Goal: Obtain resource: Obtain resource

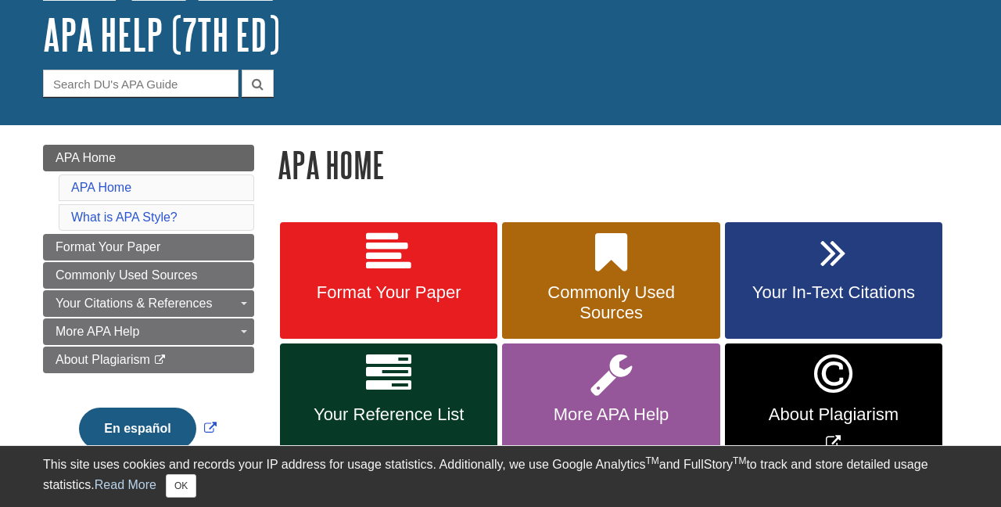
scroll to position [91, 0]
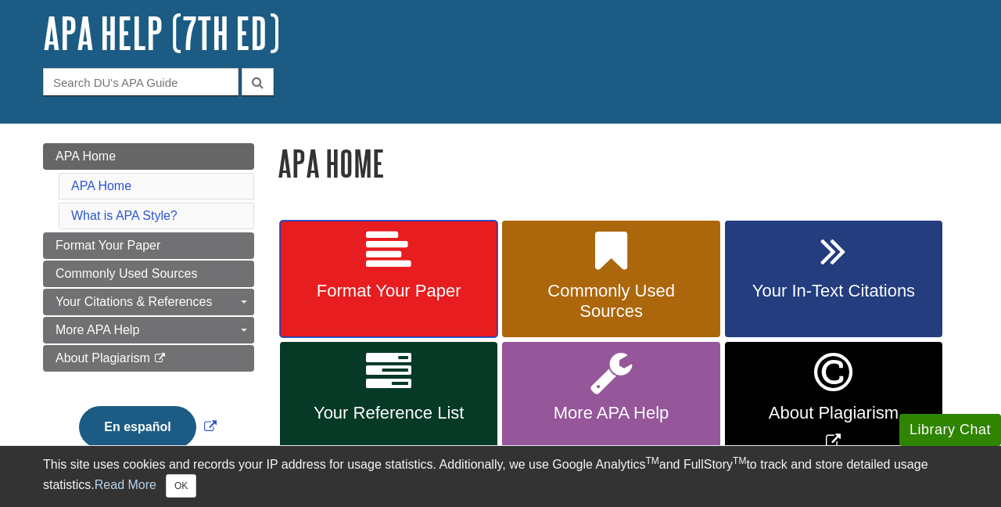
click at [381, 272] on icon at bounding box center [388, 250] width 45 height 45
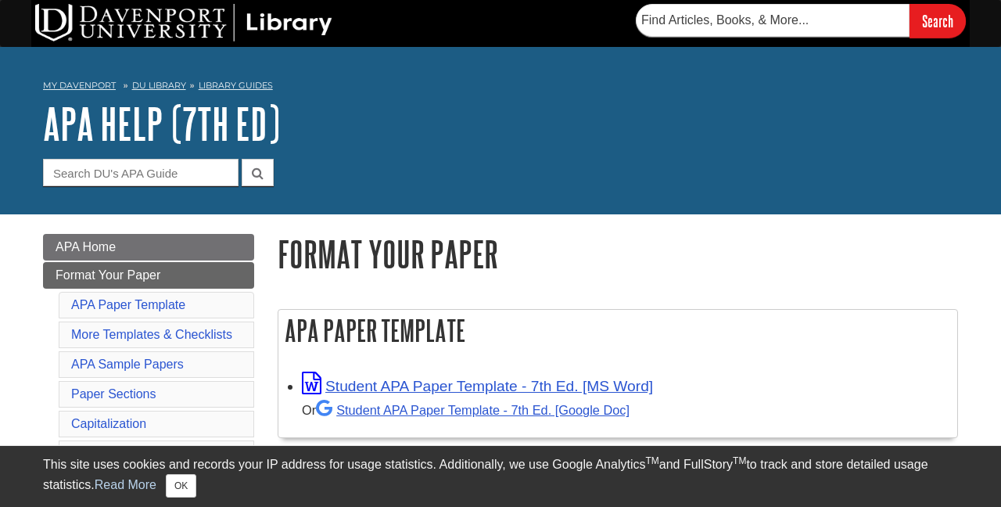
scroll to position [78, 0]
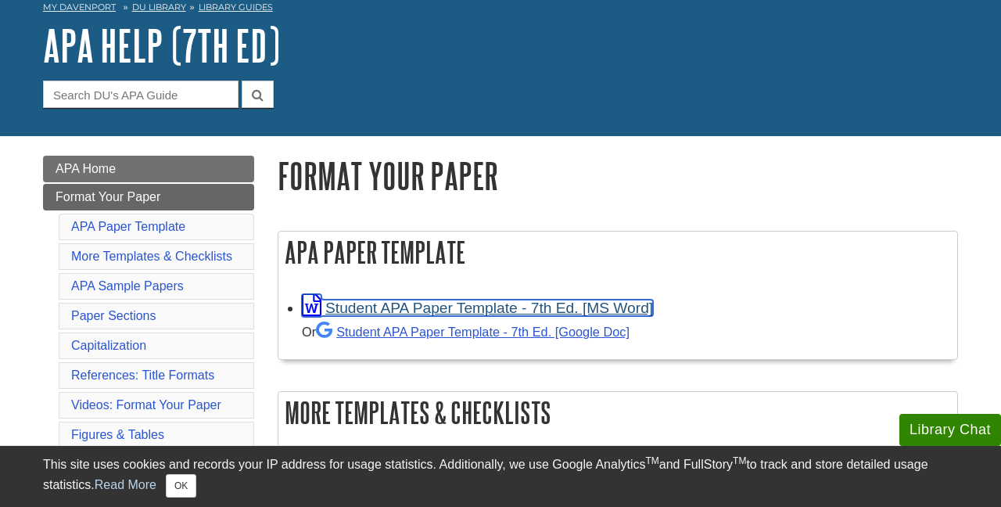
click at [382, 310] on link "Student APA Paper Template - 7th Ed. [MS Word]" at bounding box center [477, 307] width 351 height 16
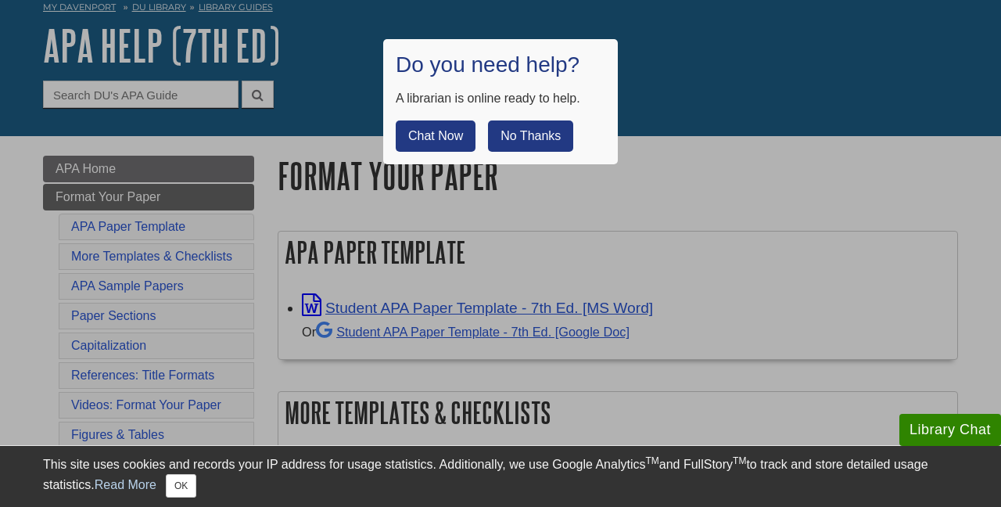
click at [529, 142] on button "No Thanks" at bounding box center [530, 135] width 85 height 31
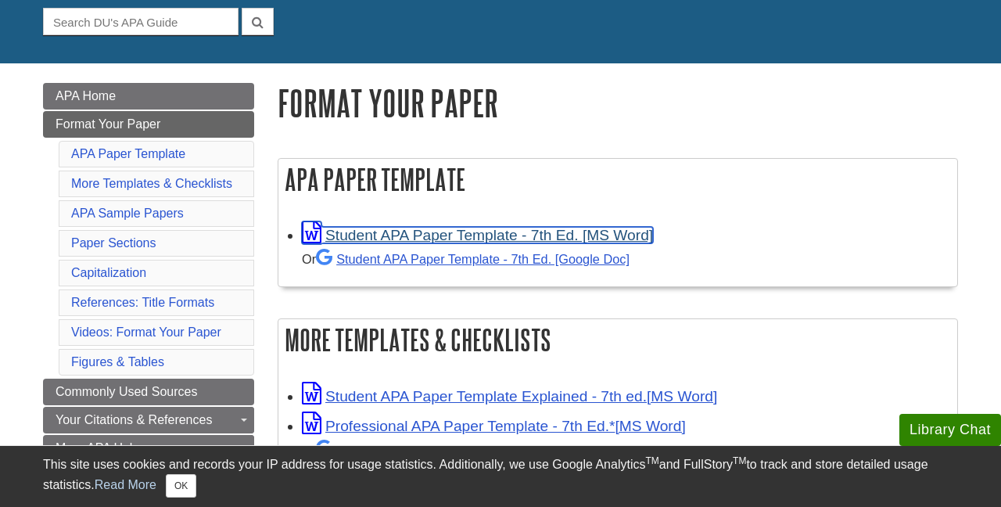
scroll to position [172, 0]
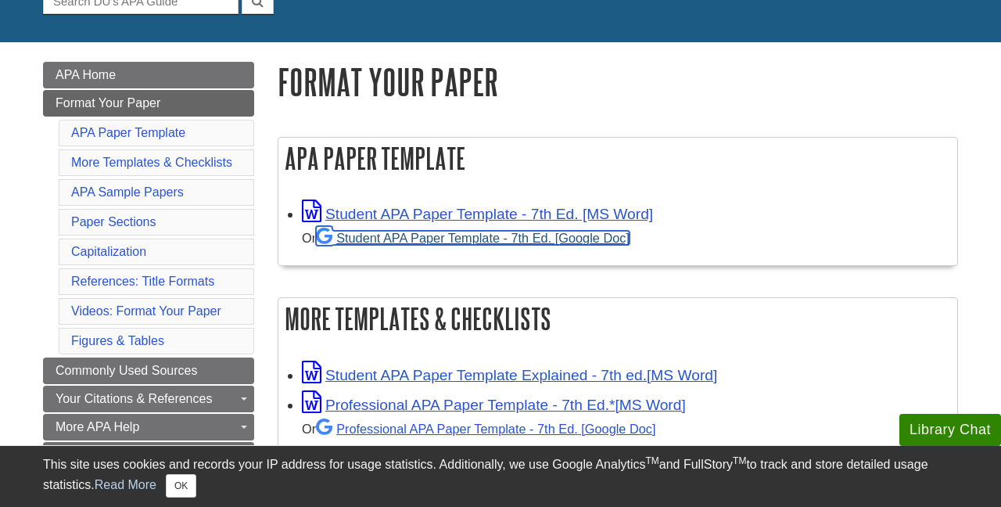
click at [429, 243] on link "Student APA Paper Template - 7th Ed. [Google Doc]" at bounding box center [472, 238] width 313 height 14
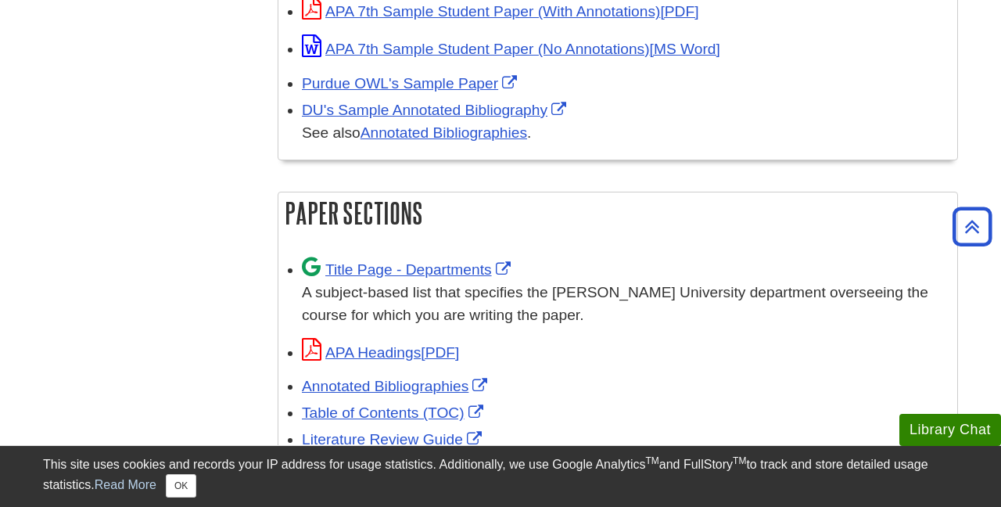
scroll to position [937, 0]
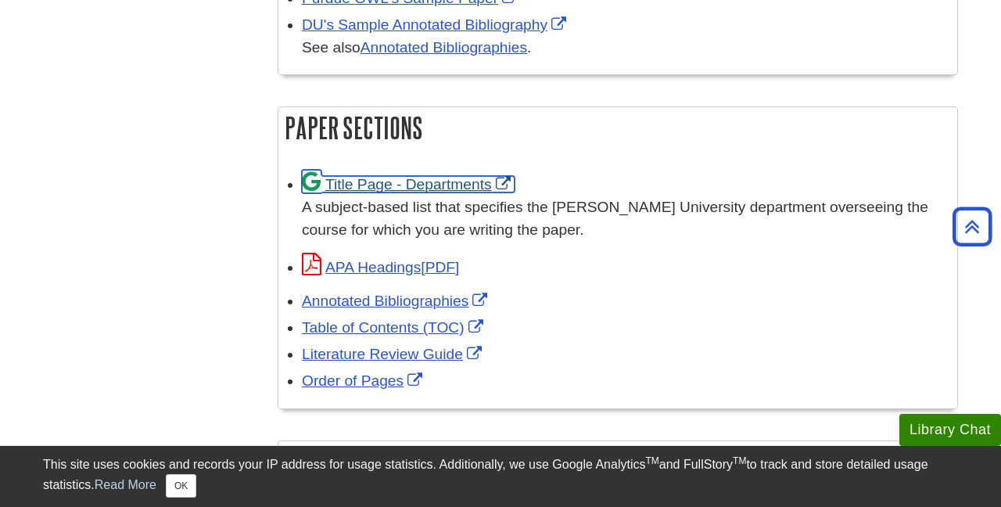
click at [383, 185] on link "Title Page - Departments" at bounding box center [408, 184] width 213 height 16
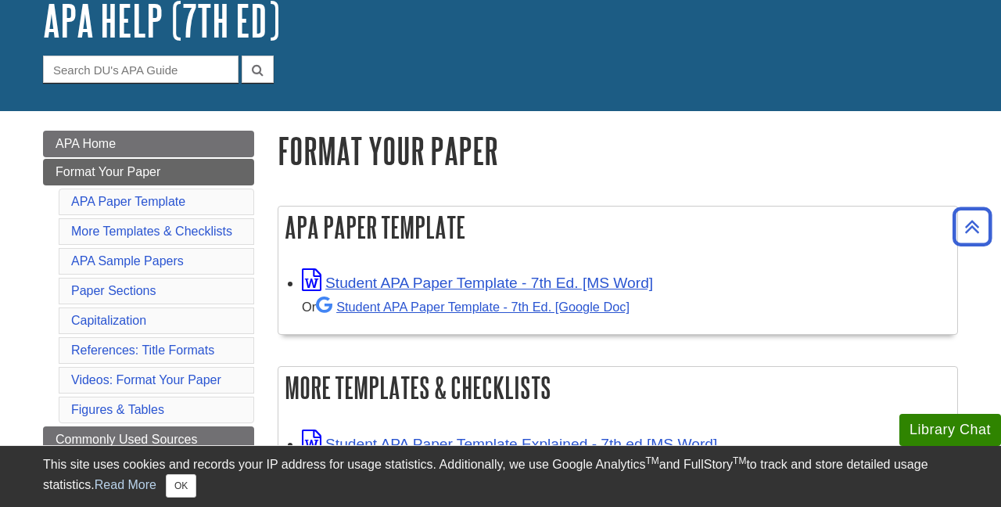
scroll to position [102, 0]
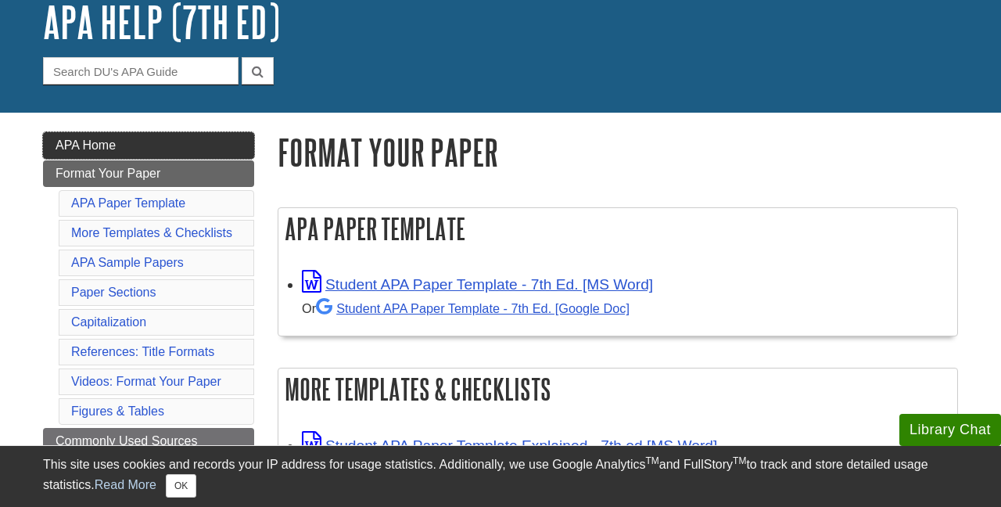
click at [103, 140] on span "APA Home" at bounding box center [86, 144] width 60 height 13
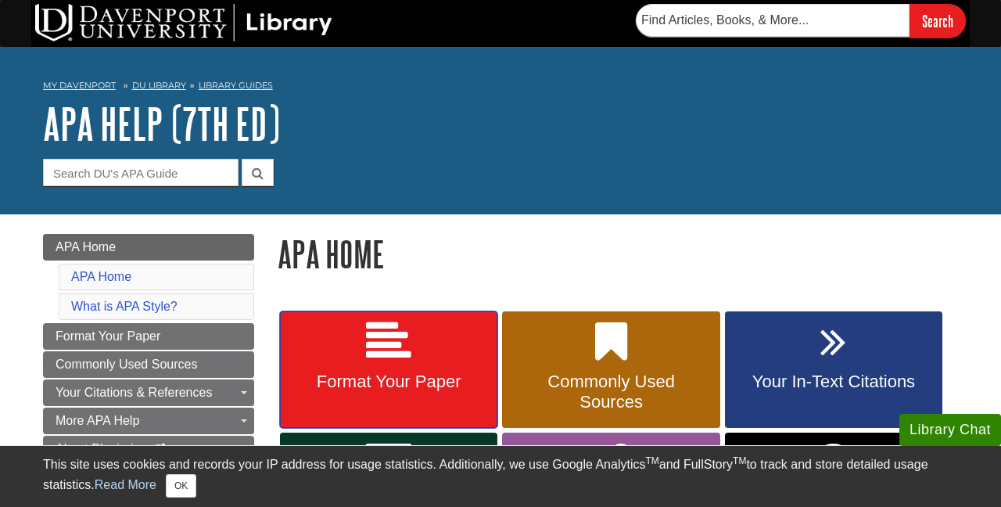
click at [418, 354] on link "Format Your Paper" at bounding box center [388, 369] width 217 height 117
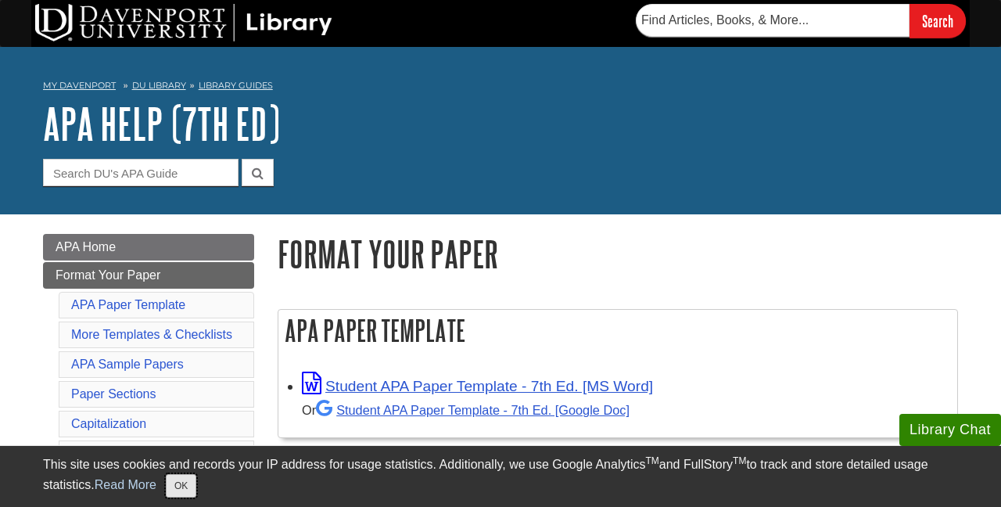
click at [189, 488] on button "OK" at bounding box center [181, 485] width 30 height 23
